Goal: Find specific page/section: Find specific page/section

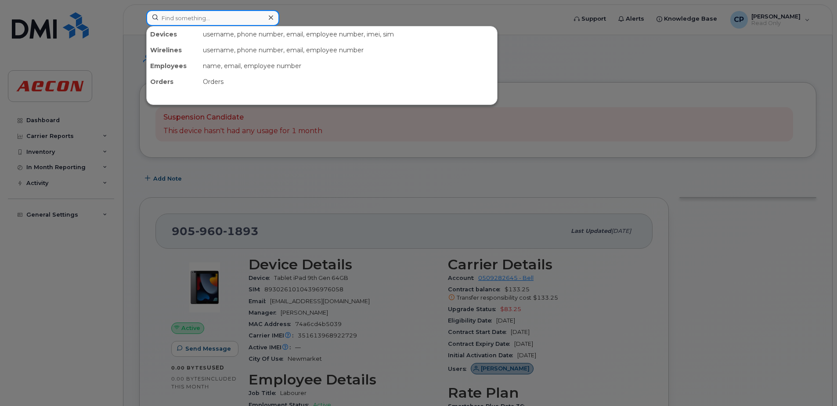
click at [260, 18] on input at bounding box center [212, 18] width 133 height 16
paste input "6472346562"
type input "6472346562"
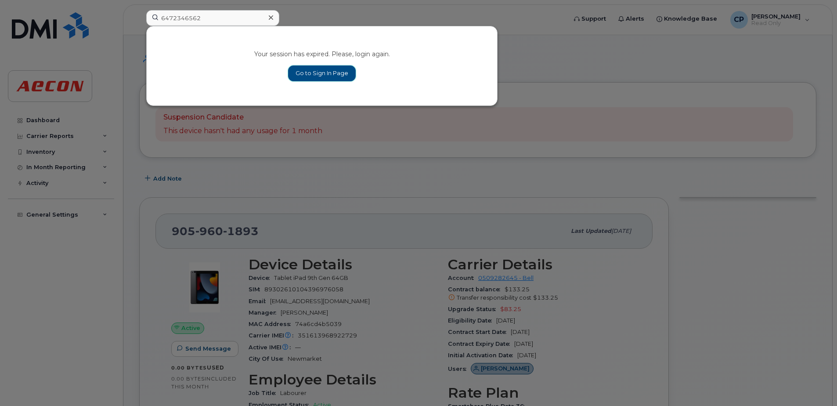
click at [318, 75] on link "Go to Sign In Page" at bounding box center [322, 73] width 68 height 16
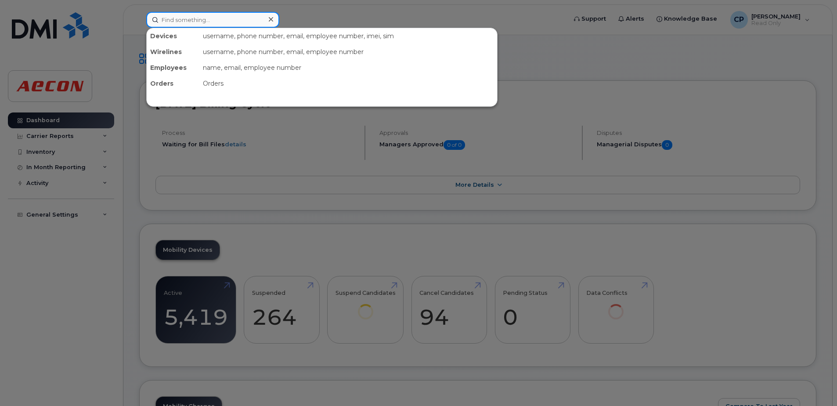
click at [196, 25] on input at bounding box center [212, 20] width 133 height 16
paste input "6472346562"
type input "6472346562"
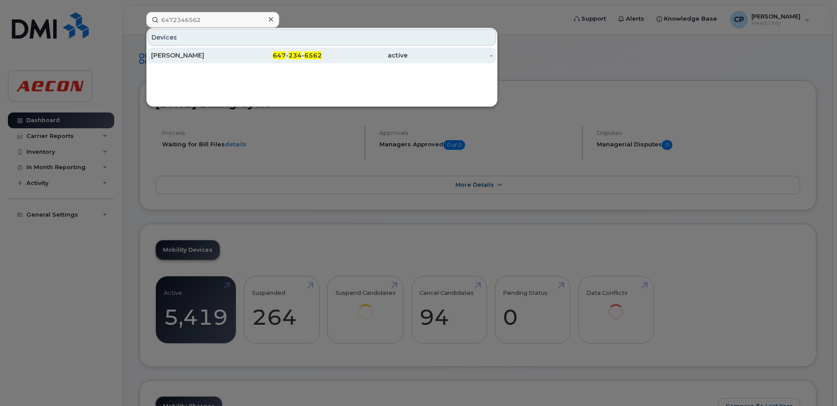
click at [366, 55] on div "active" at bounding box center [365, 55] width 86 height 9
